Goal: Check status: Check status

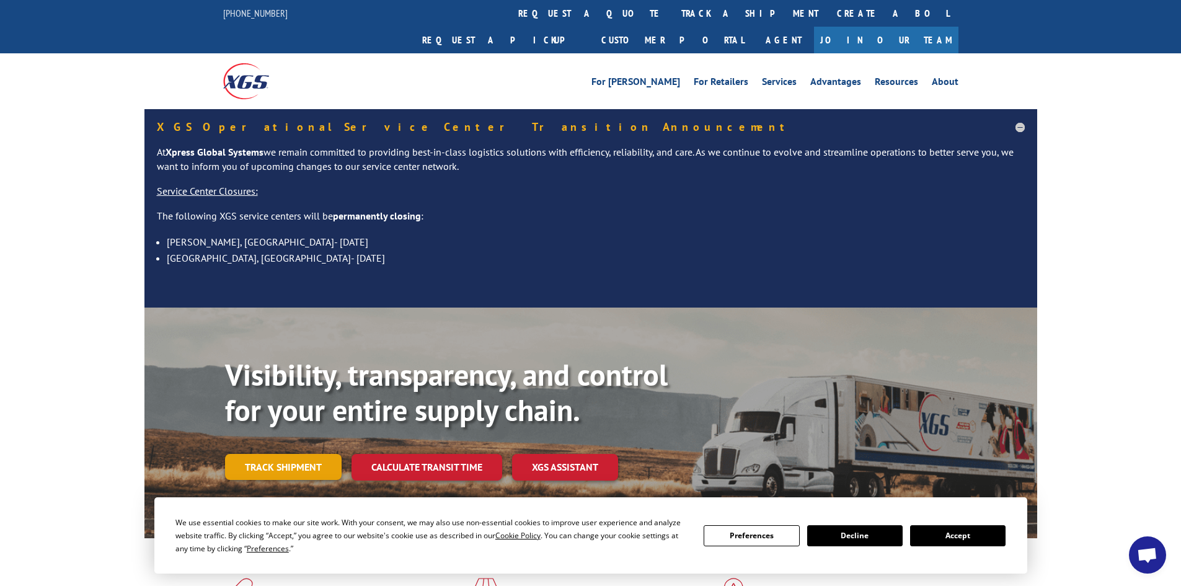
click at [316, 454] on link "Track shipment" at bounding box center [283, 467] width 117 height 26
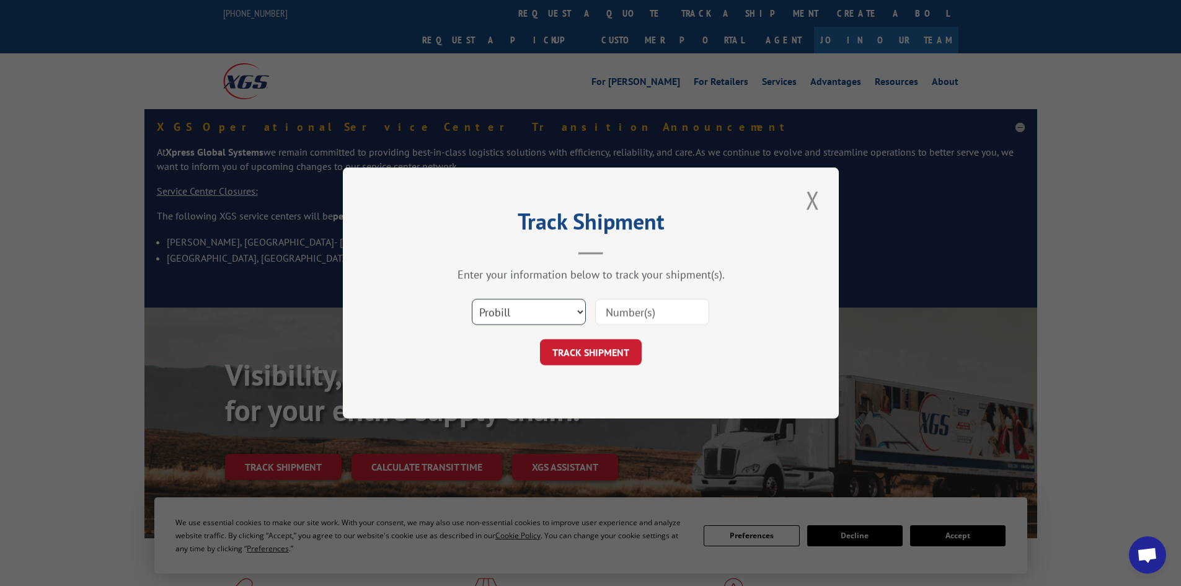
click at [533, 299] on select "Select category... Probill BOL PO" at bounding box center [529, 312] width 114 height 26
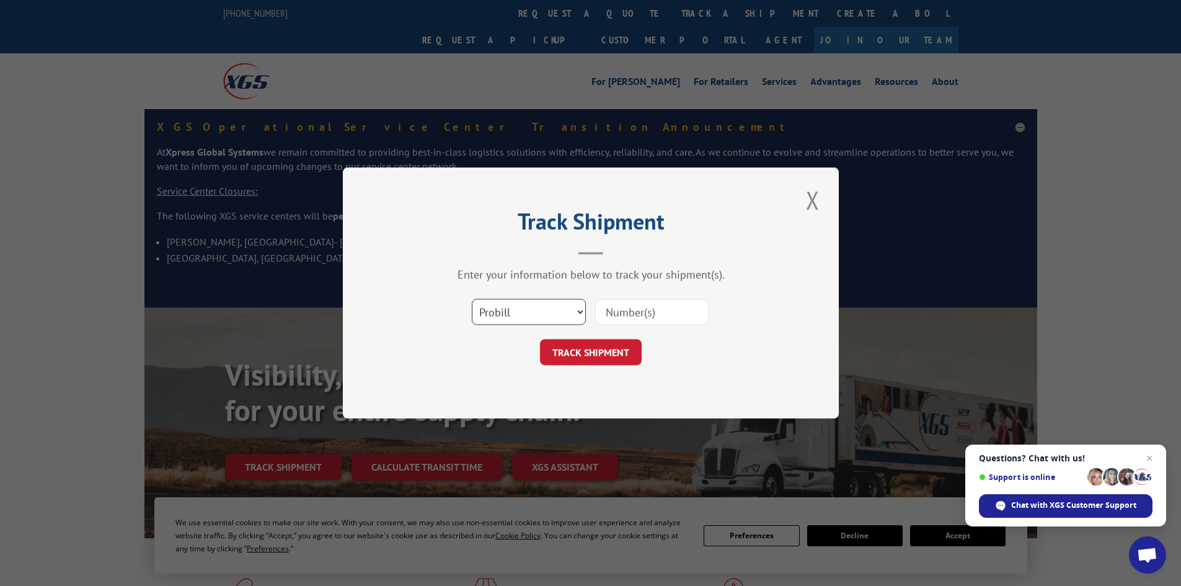
select select "bol"
click at [472, 299] on select "Select category... Probill BOL PO" at bounding box center [529, 312] width 114 height 26
click at [633, 320] on input at bounding box center [652, 312] width 114 height 26
paste input "4913952"
type input "4913952"
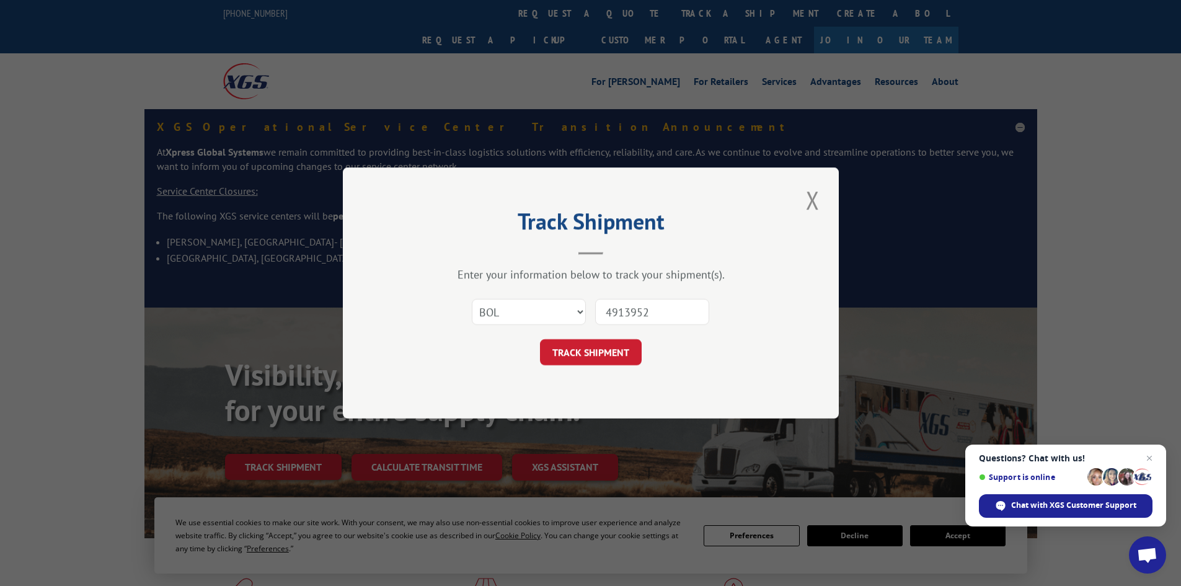
click button "TRACK SHIPMENT" at bounding box center [591, 352] width 102 height 26
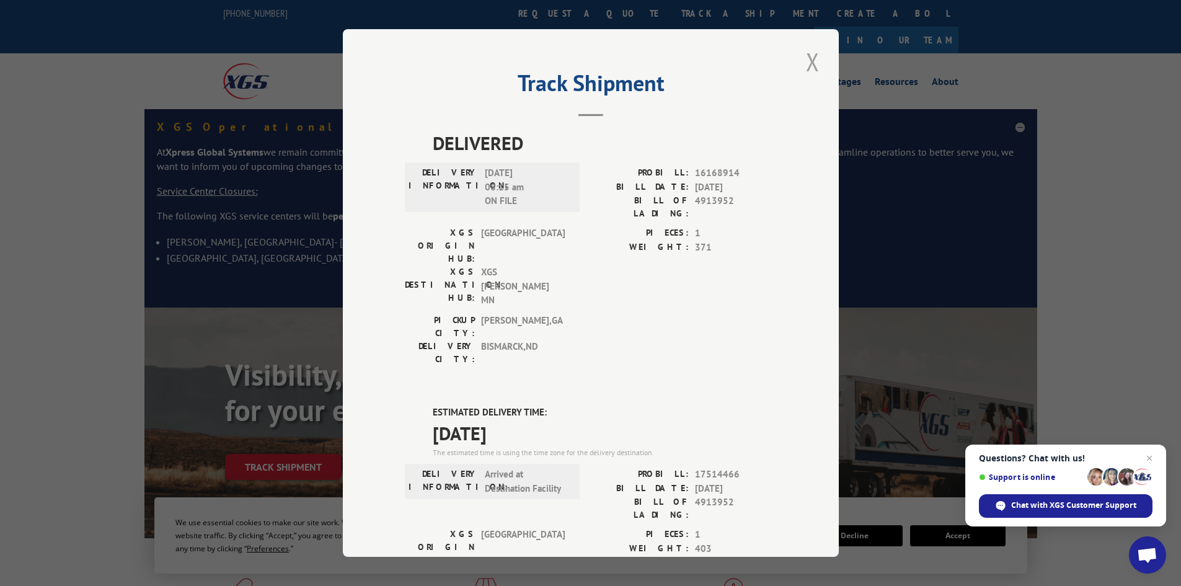
click at [807, 61] on button "Close modal" at bounding box center [813, 62] width 21 height 34
